Goal: Information Seeking & Learning: Learn about a topic

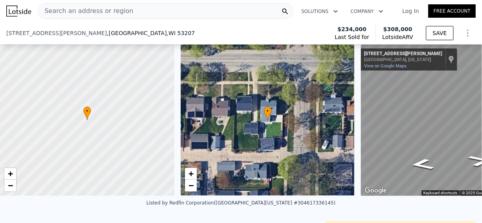
scroll to position [123, 0]
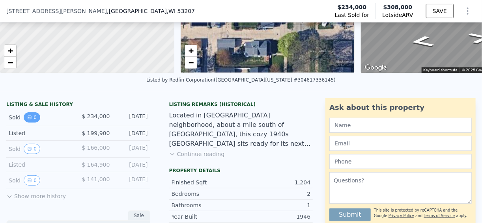
click at [30, 119] on icon "View historical data" at bounding box center [29, 117] width 3 height 3
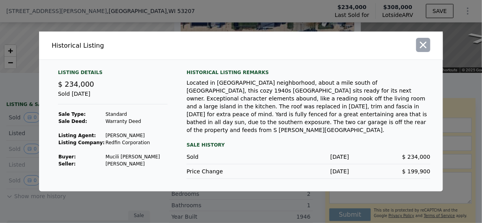
click at [423, 48] on icon "button" at bounding box center [423, 45] width 7 height 7
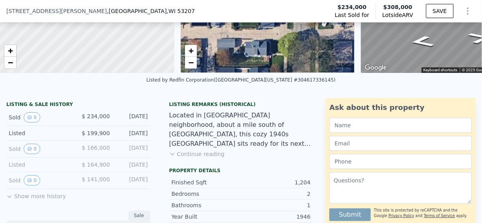
click at [183, 158] on button "Continue reading" at bounding box center [197, 154] width 56 height 8
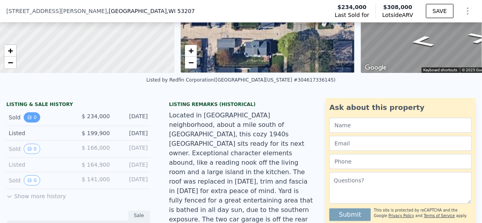
click at [28, 120] on icon "View historical data" at bounding box center [29, 117] width 5 height 5
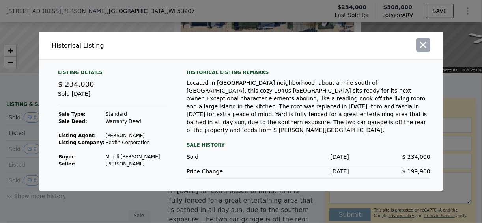
click at [419, 50] on icon "button" at bounding box center [422, 44] width 11 height 11
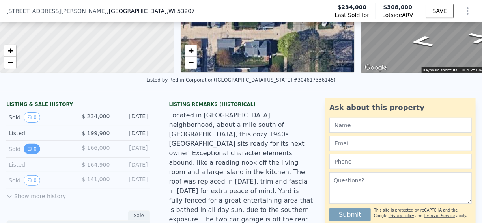
click at [24, 153] on button "0" at bounding box center [32, 149] width 17 height 10
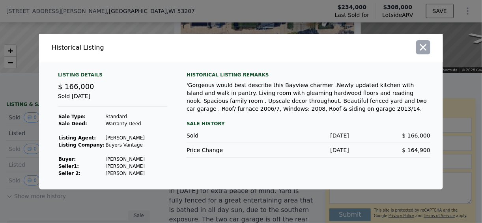
click at [425, 45] on icon "button" at bounding box center [423, 47] width 7 height 7
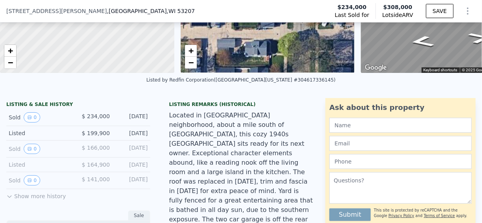
click at [23, 186] on div "Sold 0" at bounding box center [40, 180] width 63 height 10
click at [28, 182] on icon "View historical data" at bounding box center [29, 180] width 3 height 3
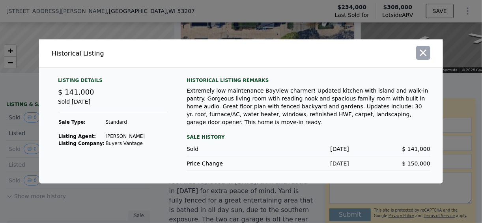
click at [428, 56] on icon "button" at bounding box center [422, 52] width 11 height 11
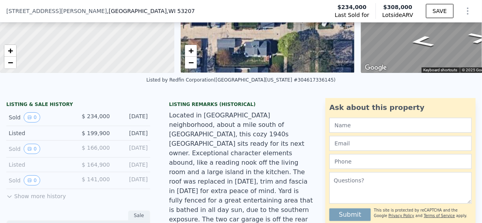
click at [30, 200] on button "Show more history" at bounding box center [36, 194] width 60 height 11
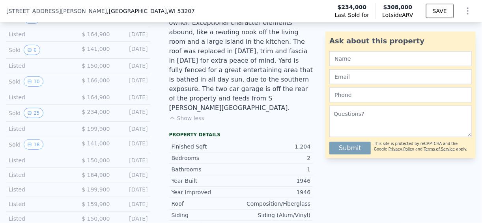
scroll to position [249, 0]
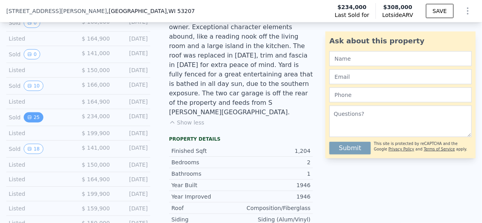
click at [40, 119] on button "25" at bounding box center [33, 117] width 19 height 10
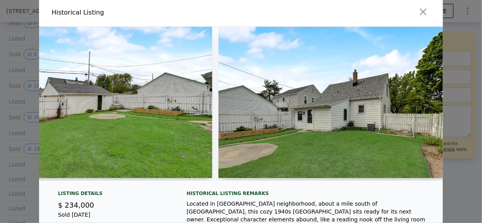
scroll to position [0, 0]
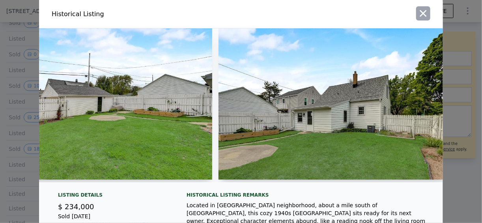
click at [421, 11] on icon "button" at bounding box center [422, 13] width 11 height 11
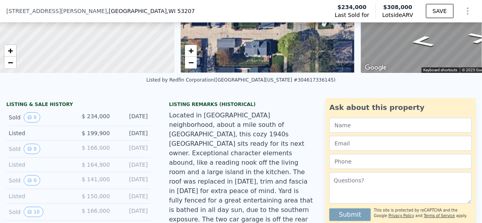
scroll to position [218, 0]
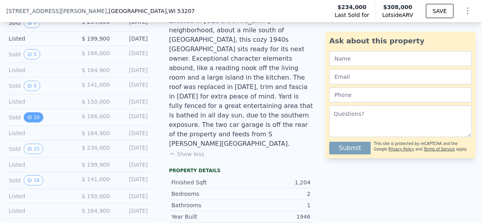
click at [31, 123] on button "10" at bounding box center [33, 117] width 19 height 10
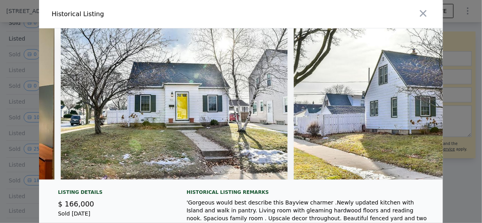
scroll to position [0, 1941]
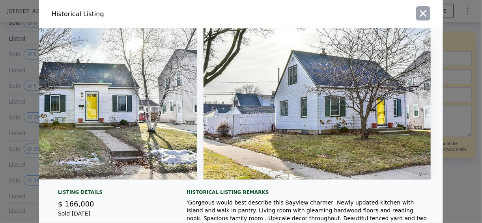
click at [419, 15] on icon "button" at bounding box center [422, 13] width 11 height 11
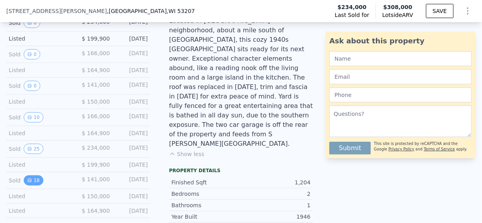
click at [29, 179] on icon "View historical data" at bounding box center [29, 180] width 5 height 5
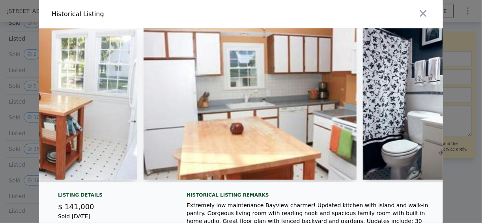
scroll to position [0, 2624]
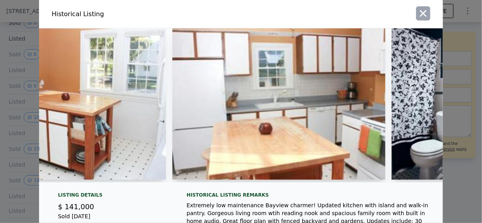
click at [420, 14] on icon "button" at bounding box center [423, 13] width 7 height 7
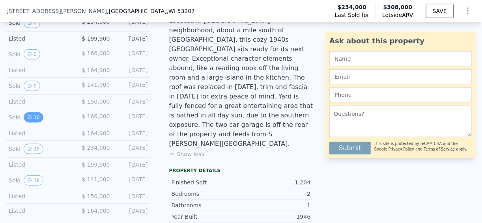
click at [37, 121] on button "10" at bounding box center [33, 117] width 19 height 10
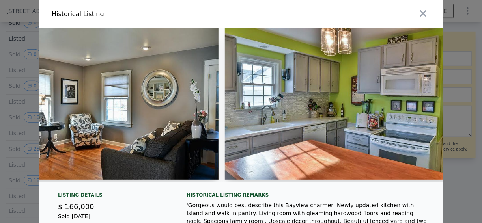
scroll to position [0, 764]
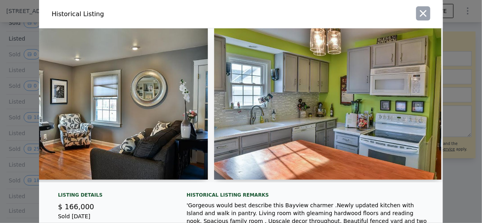
click at [426, 7] on button "button" at bounding box center [423, 13] width 14 height 14
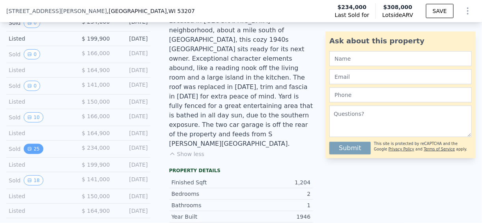
click at [28, 151] on icon "View historical data" at bounding box center [29, 149] width 5 height 5
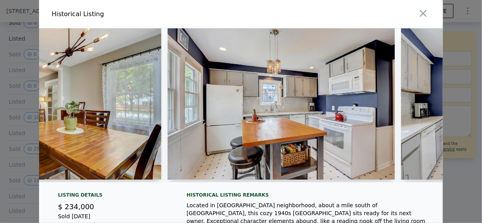
scroll to position [0, 1863]
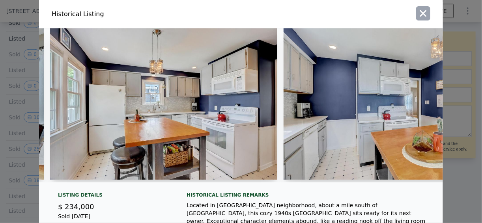
click at [423, 13] on icon "button" at bounding box center [422, 13] width 11 height 11
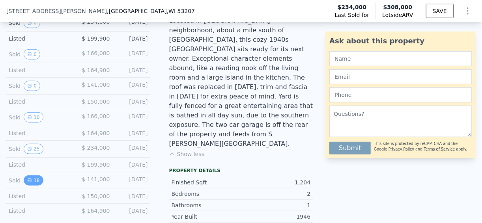
click at [27, 183] on icon "View historical data" at bounding box center [29, 180] width 5 height 5
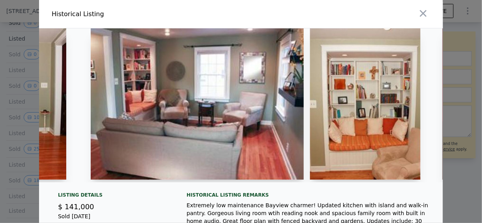
scroll to position [0, 344]
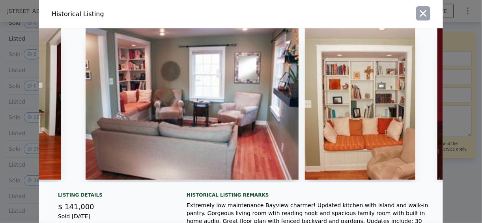
click at [424, 15] on icon "button" at bounding box center [422, 13] width 11 height 11
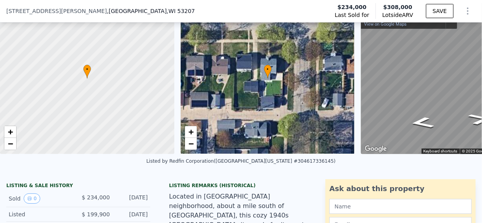
scroll to position [3, 0]
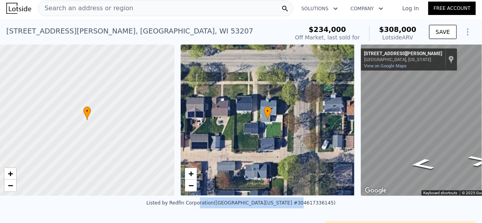
drag, startPoint x: 234, startPoint y: 199, endPoint x: 286, endPoint y: 204, distance: 51.9
click at [286, 204] on div "Listed by Redfin Corporation ([GEOGRAPHIC_DATA][US_STATE] MLS #304617336145)" at bounding box center [241, 205] width 482 height 19
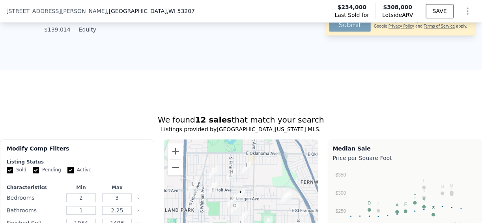
scroll to position [946, 0]
